Goal: Task Accomplishment & Management: Use online tool/utility

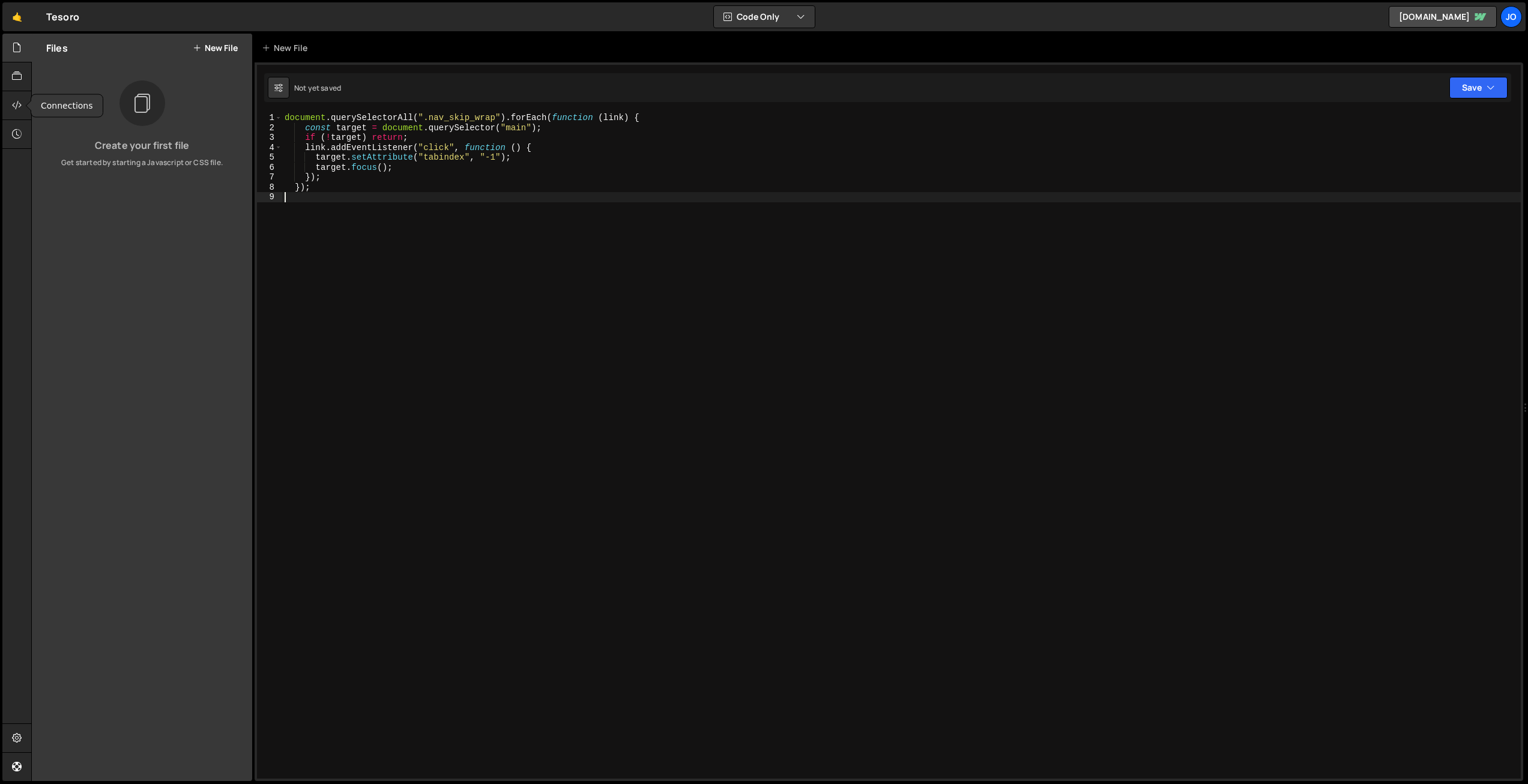
select select "68e6392a59d31f870cef56f9"
drag, startPoint x: 16, startPoint y: 738, endPoint x: 68, endPoint y: 691, distance: 70.1
click at [15, 737] on icon at bounding box center [16, 737] width 9 height 13
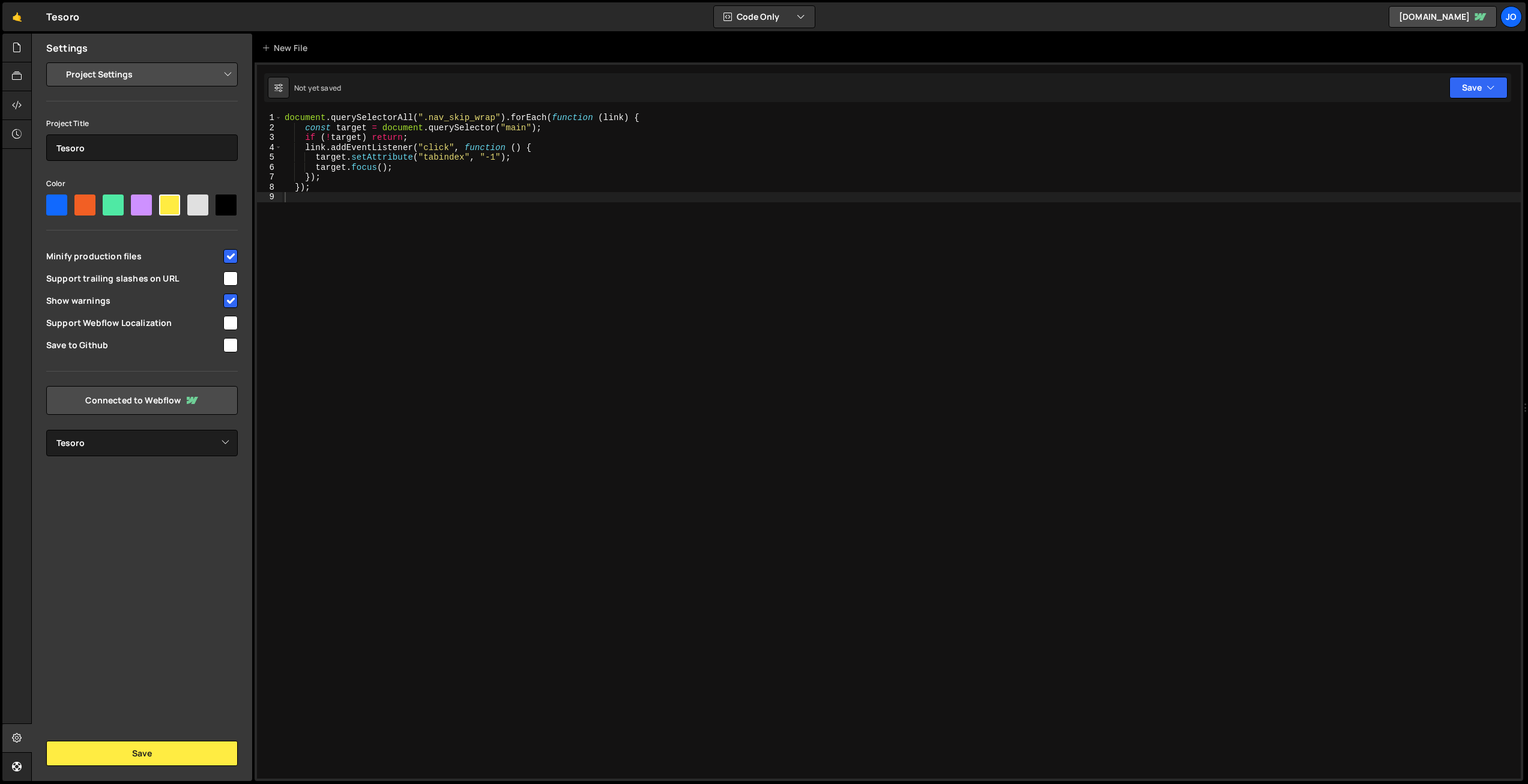
click at [231, 345] on input "checkbox" at bounding box center [230, 345] width 14 height 14
checkbox input "true"
click at [143, 398] on link "Setup Github" at bounding box center [142, 400] width 191 height 29
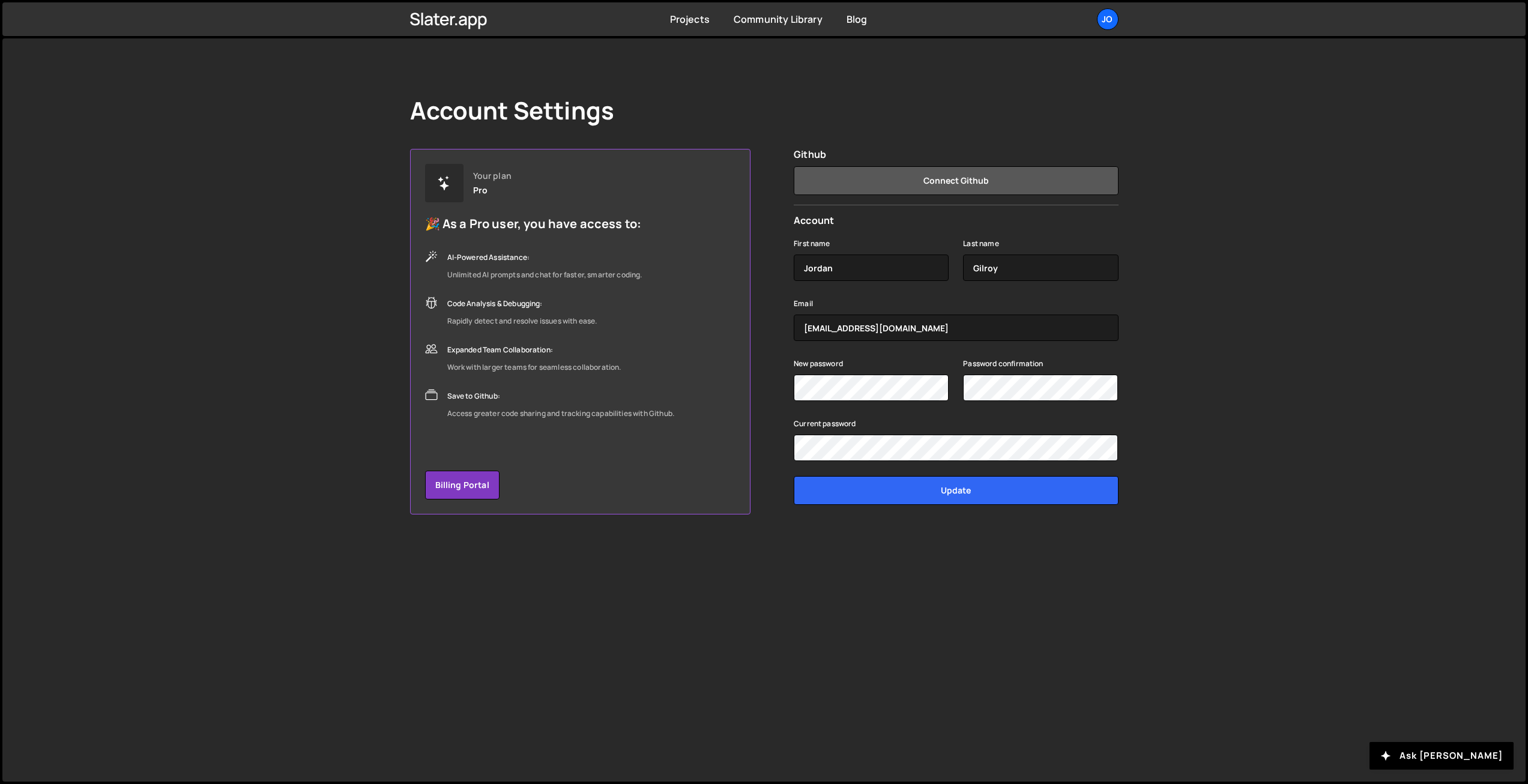
click at [967, 179] on button "Connect Github" at bounding box center [955, 181] width 324 height 29
click at [941, 177] on button "Connect Github" at bounding box center [955, 181] width 324 height 29
click at [933, 182] on button "Connect Github" at bounding box center [955, 181] width 324 height 29
click at [905, 143] on div "Account Settings Your plan Pro 🎉 As a Pro user, you have access to: AI-Powered …" at bounding box center [764, 305] width 744 height 534
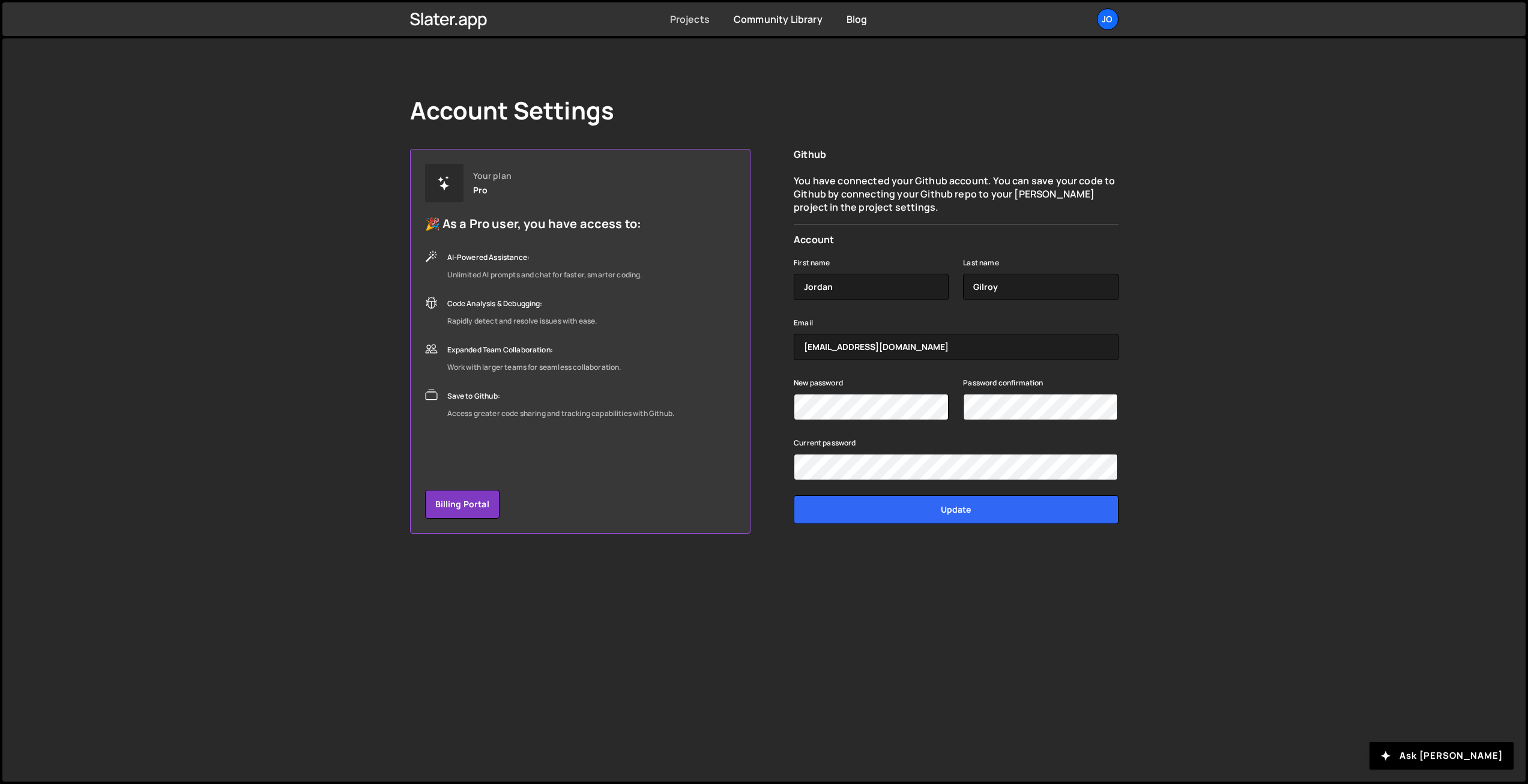
click at [685, 20] on link "Projects" at bounding box center [690, 19] width 40 height 13
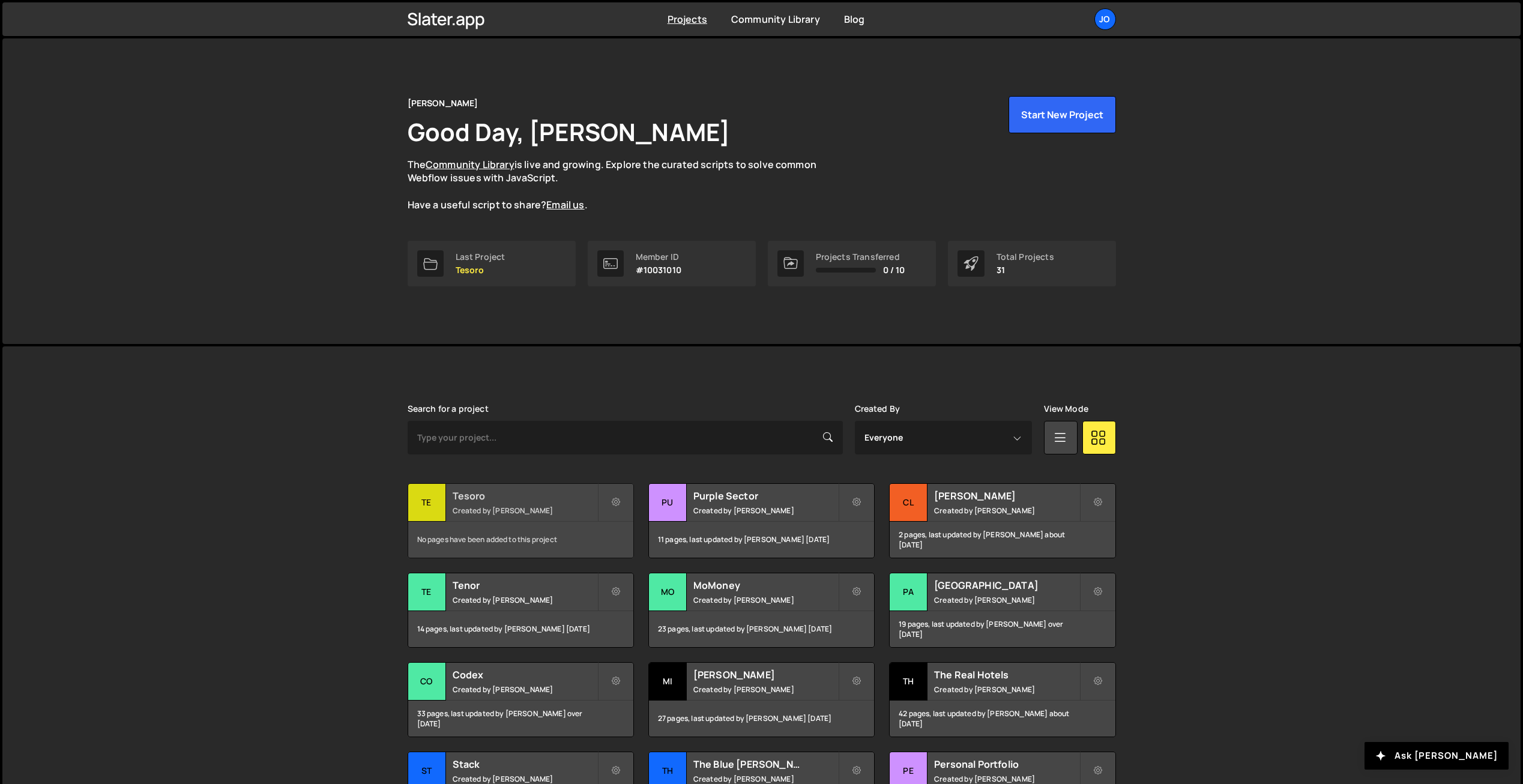
click at [537, 497] on h2 "Tesoro" at bounding box center [525, 495] width 145 height 13
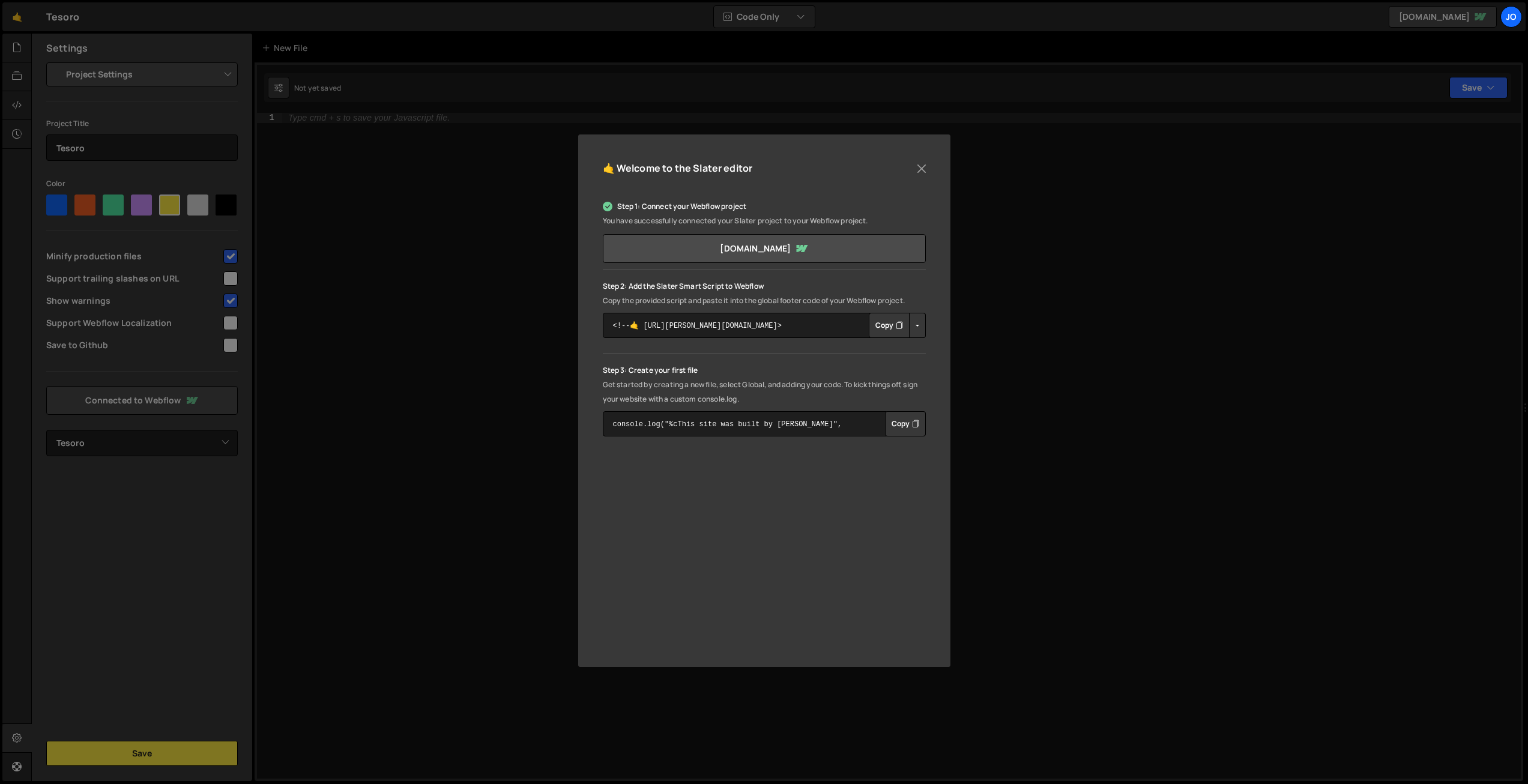
select select "68e6392a59d31f870cef56f9"
click at [924, 167] on button "Close" at bounding box center [921, 169] width 18 height 18
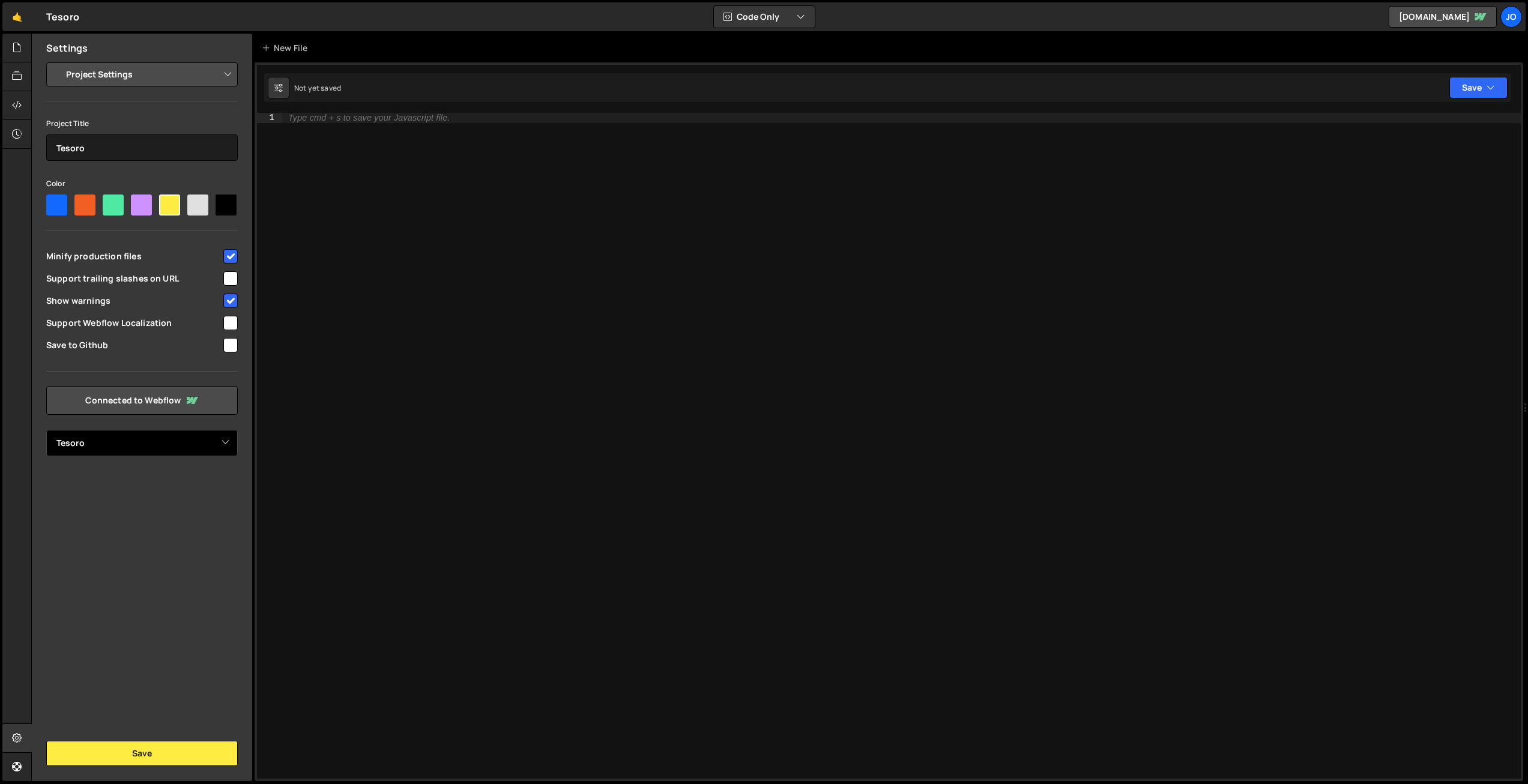
click at [186, 445] on select "Select Project Tesoro" at bounding box center [142, 443] width 191 height 26
click at [230, 346] on input "checkbox" at bounding box center [230, 345] width 14 height 14
checkbox input "true"
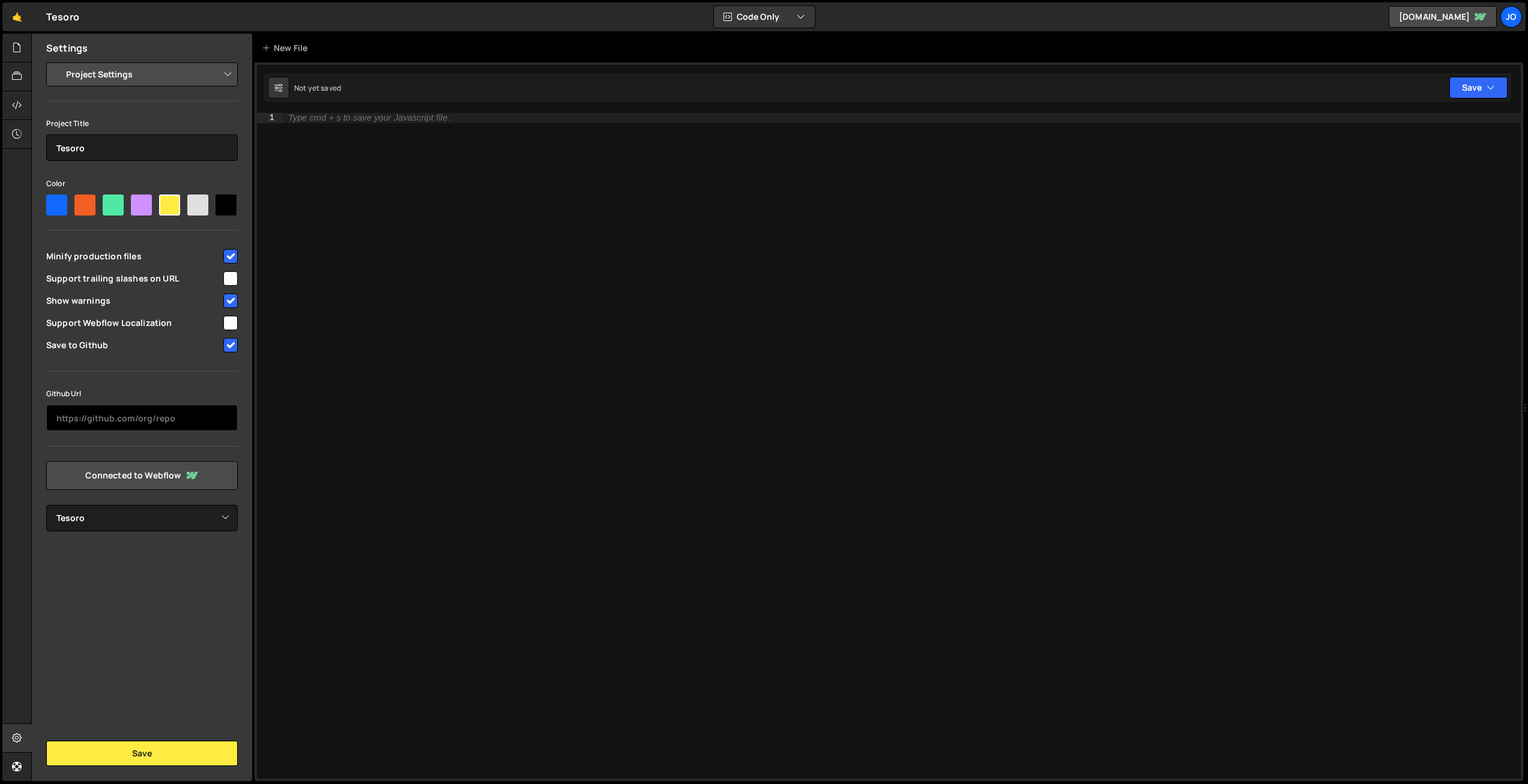
click at [149, 418] on input "text" at bounding box center [142, 418] width 191 height 26
click at [228, 322] on input "checkbox" at bounding box center [230, 323] width 14 height 14
checkbox input "true"
click at [234, 276] on input "checkbox" at bounding box center [230, 278] width 14 height 14
checkbox input "true"
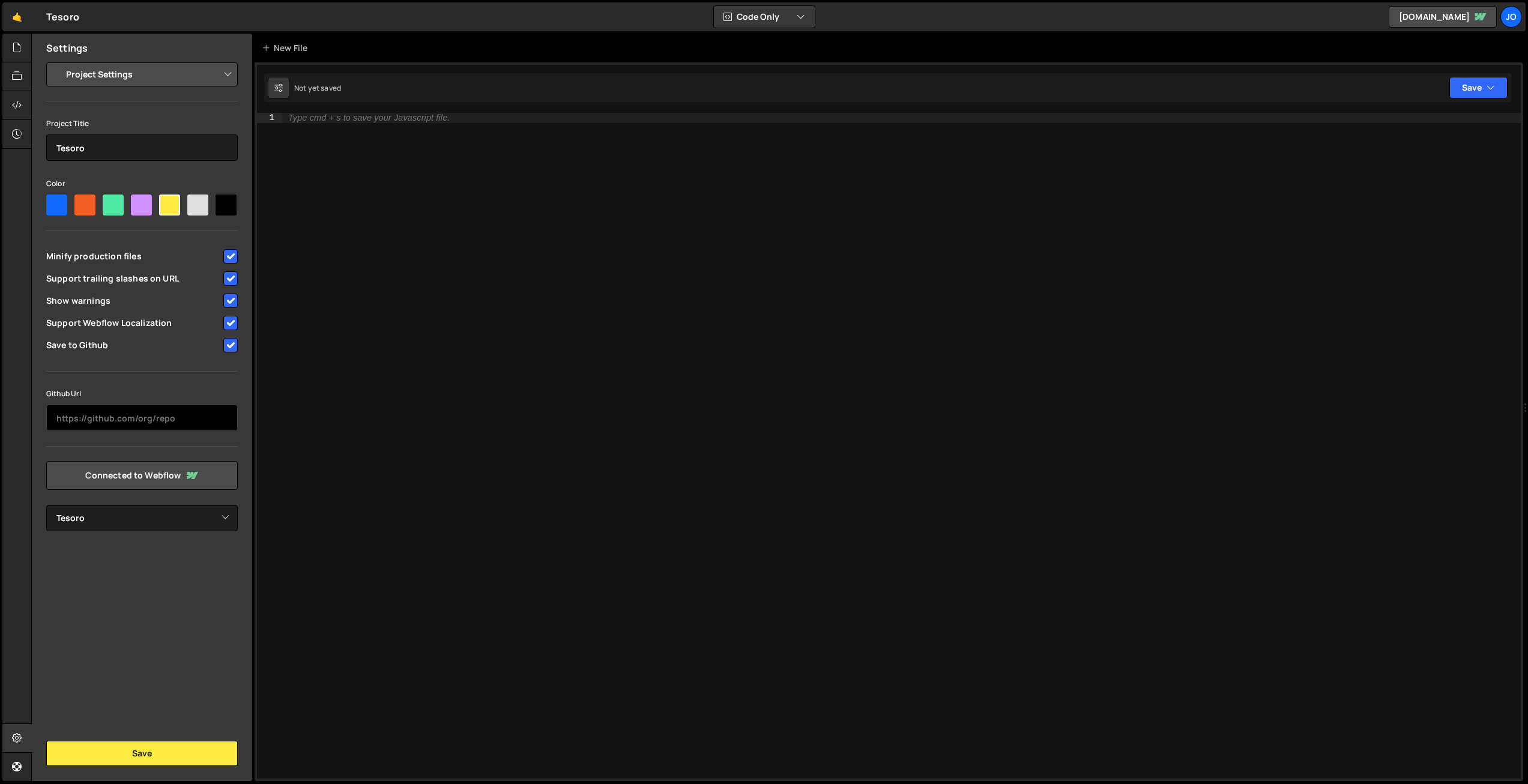
click at [177, 412] on input "text" at bounding box center [142, 418] width 191 height 26
paste input "[URL][DOMAIN_NAME]"
type input "[URL][DOMAIN_NAME]"
paste input "[URL][DOMAIN_NAME]"
type input "[URL][DOMAIN_NAME]"
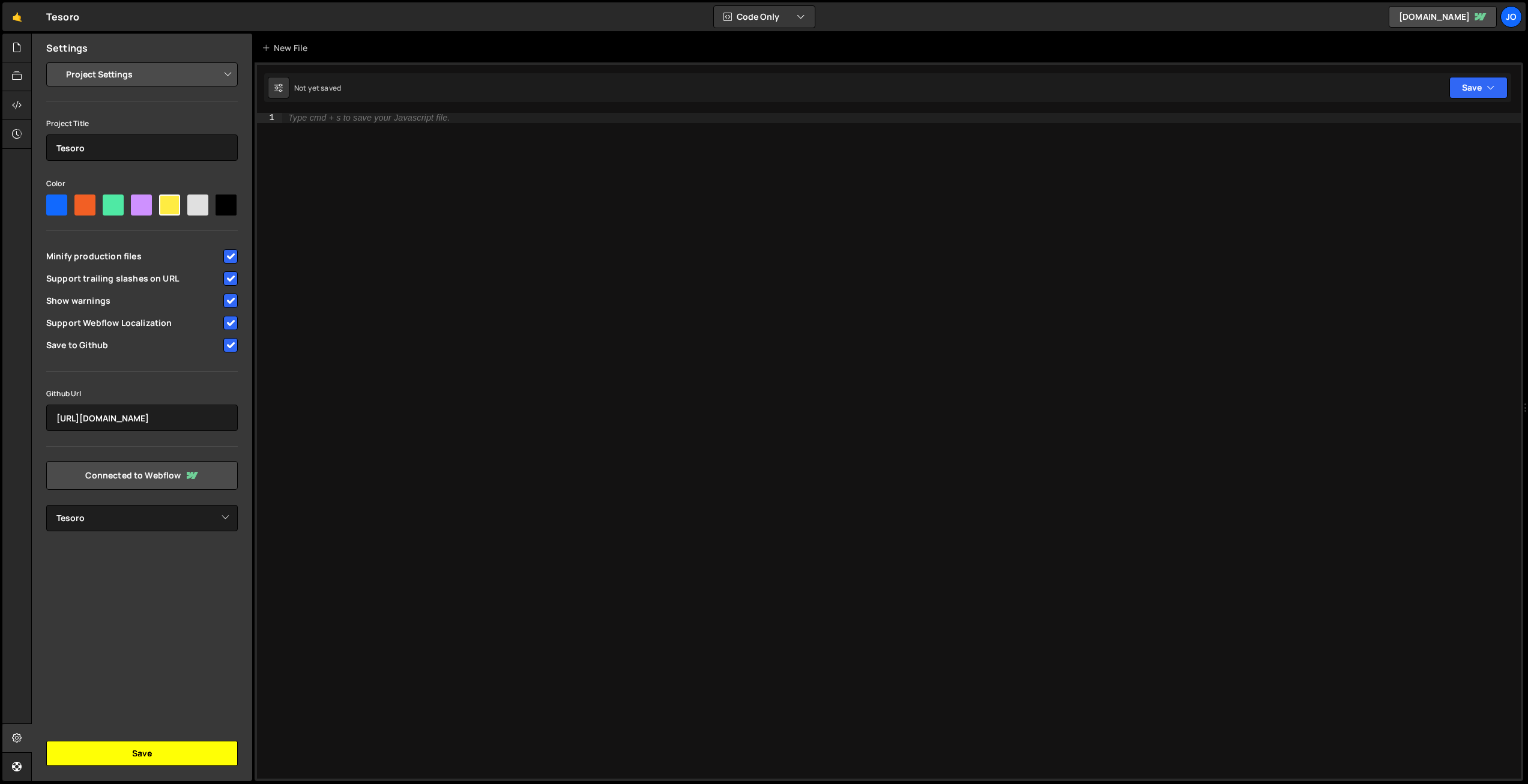
click at [147, 749] on button "Save" at bounding box center [142, 753] width 191 height 25
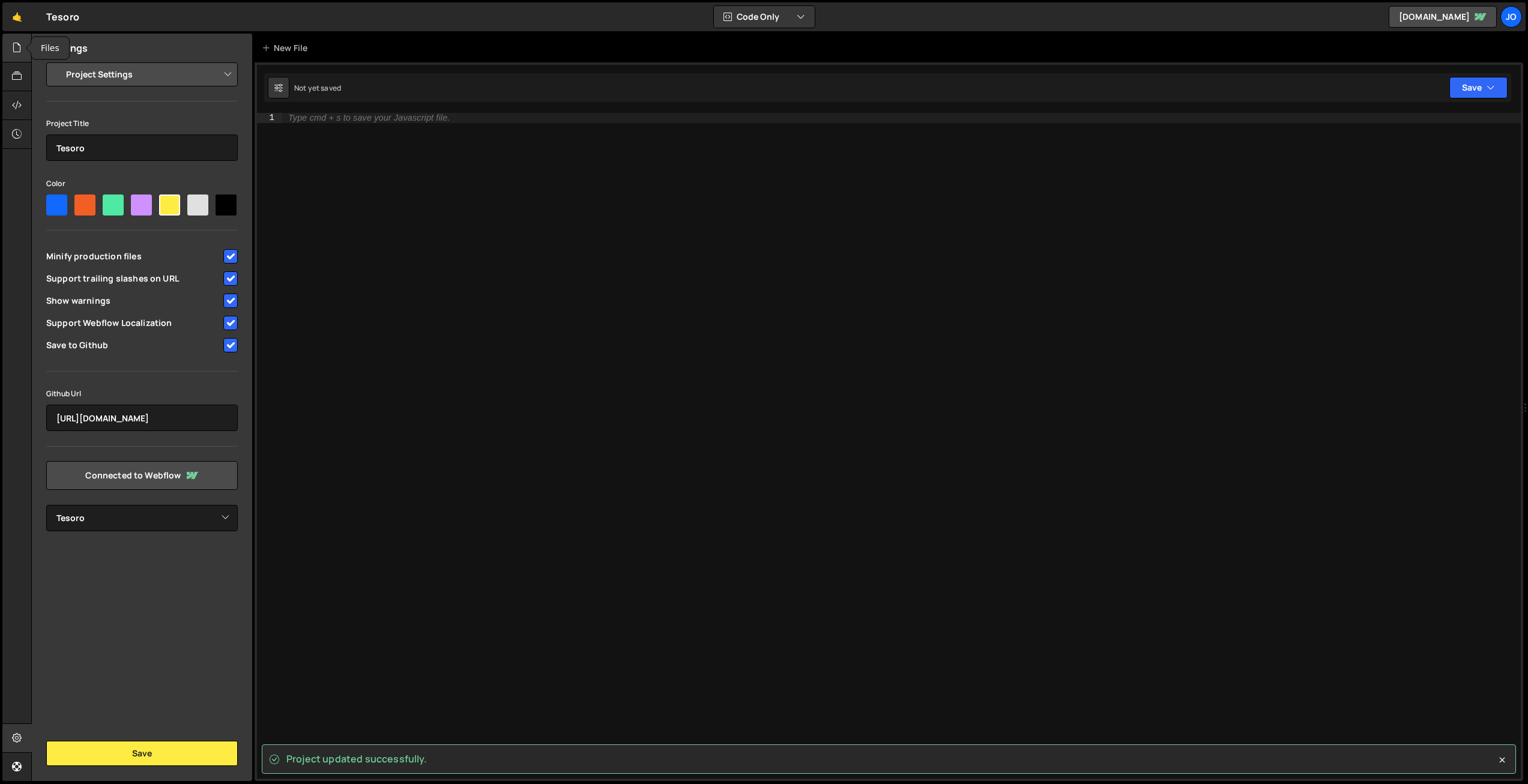
click at [17, 45] on icon at bounding box center [16, 47] width 9 height 13
